Goal: Information Seeking & Learning: Learn about a topic

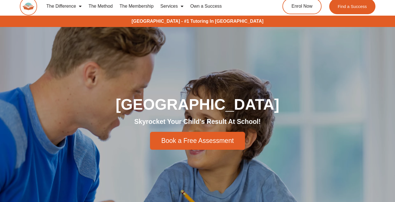
scroll to position [5, 0]
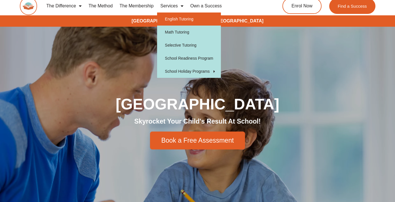
click at [167, 20] on link "English Tutoring" at bounding box center [189, 18] width 64 height 13
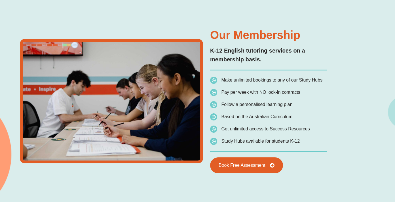
scroll to position [997, 0]
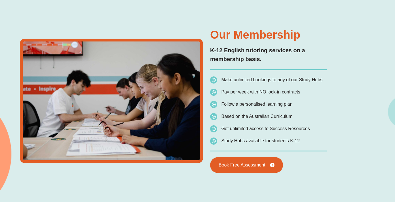
type input "*"
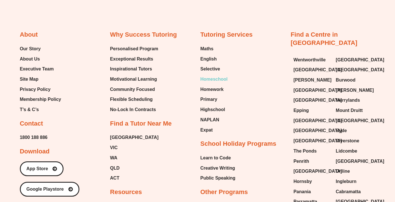
scroll to position [2075, 0]
click at [205, 47] on span "Maths" at bounding box center [206, 49] width 13 height 9
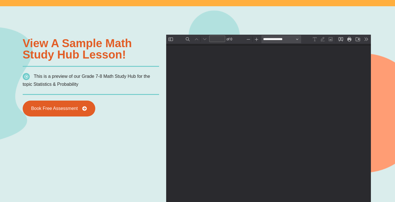
scroll to position [387, 0]
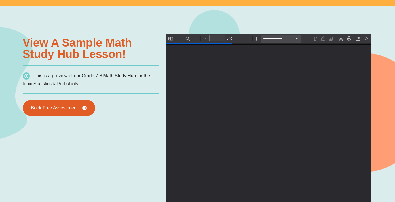
type input "*"
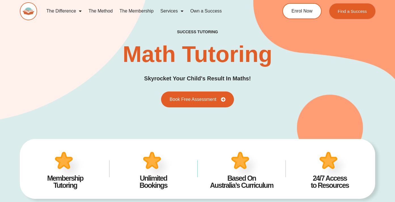
scroll to position [0, 0]
click at [144, 10] on link "The Membership" at bounding box center [136, 11] width 41 height 13
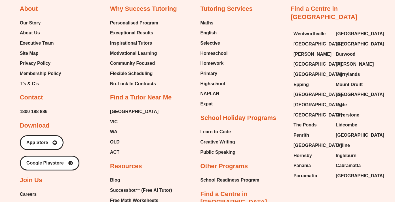
scroll to position [1391, 0]
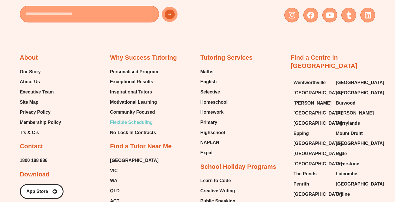
click at [143, 118] on span "Flexible Scheduling" at bounding box center [131, 122] width 43 height 9
click at [134, 108] on span "Community Focused" at bounding box center [132, 112] width 45 height 9
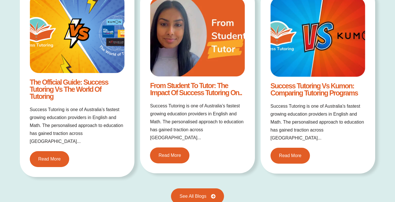
scroll to position [737, 0]
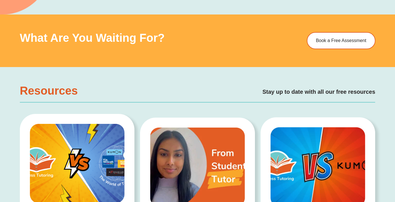
scroll to position [666, 0]
